Goal: Task Accomplishment & Management: Use online tool/utility

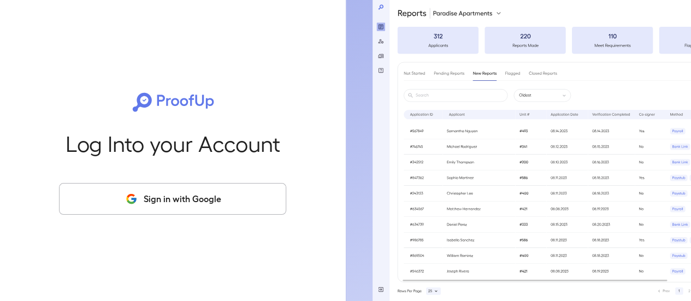
click at [221, 198] on button "Sign in with Google" at bounding box center [172, 199] width 227 height 32
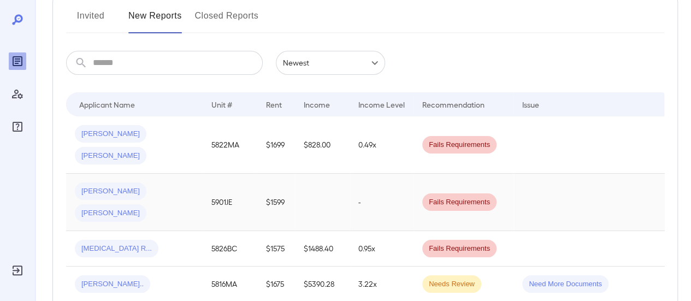
scroll to position [164, 0]
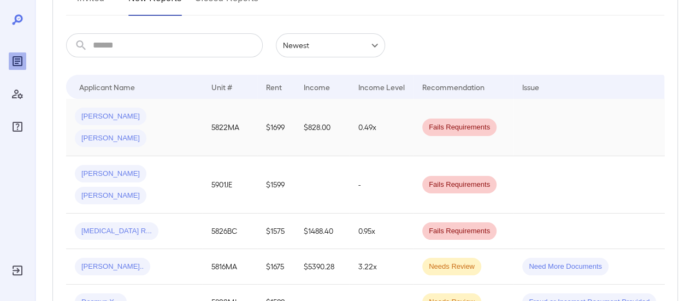
click at [198, 116] on td "Willie J... Mia T..." at bounding box center [134, 127] width 136 height 57
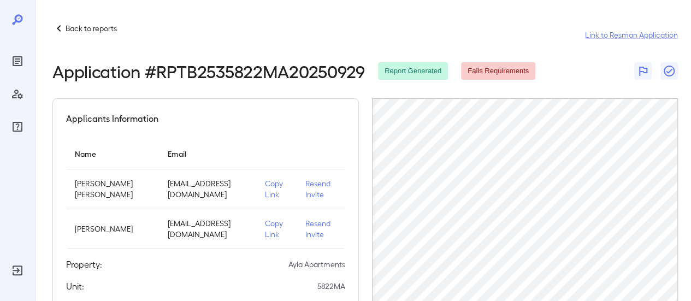
click at [268, 184] on p "Copy Link" at bounding box center [276, 189] width 22 height 22
drag, startPoint x: 269, startPoint y: 224, endPoint x: 268, endPoint y: 213, distance: 10.4
click at [269, 223] on p "Copy Link" at bounding box center [276, 229] width 22 height 22
